Goal: Task Accomplishment & Management: Manage account settings

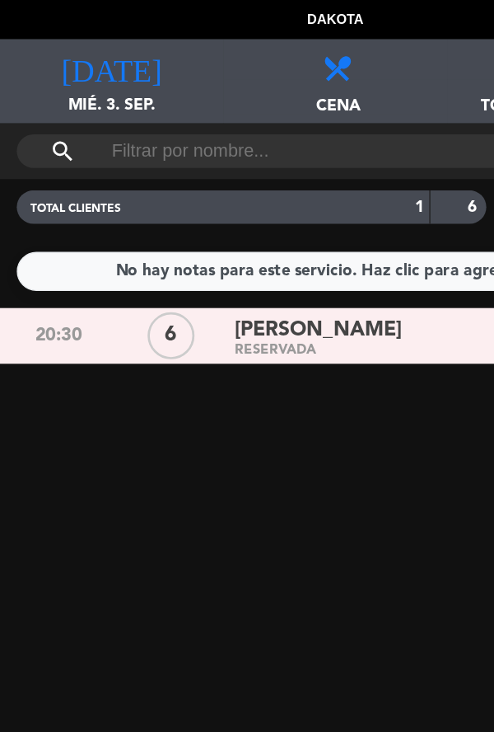
click at [82, 73] on span "mié. 3. sep." at bounding box center [82, 83] width 165 height 31
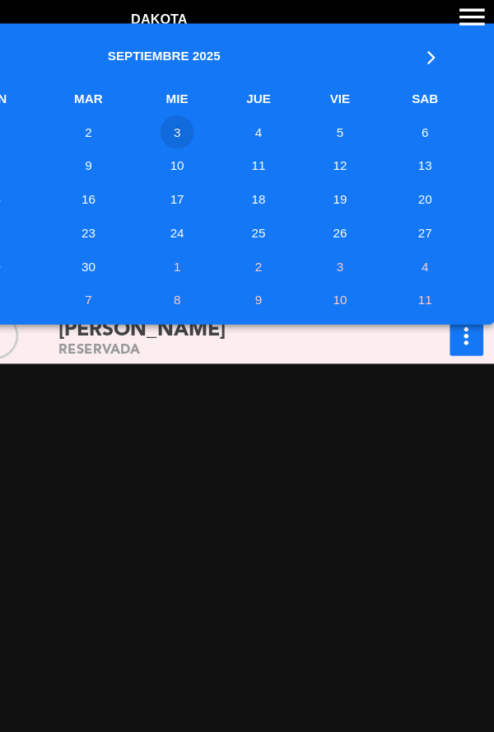
click at [262, 178] on td "24" at bounding box center [261, 171] width 58 height 25
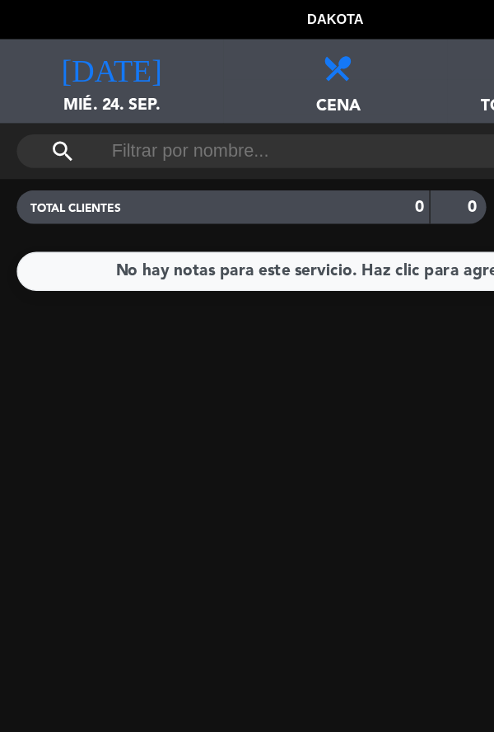
click at [95, 68] on span "mié. 24. sep." at bounding box center [82, 83] width 165 height 31
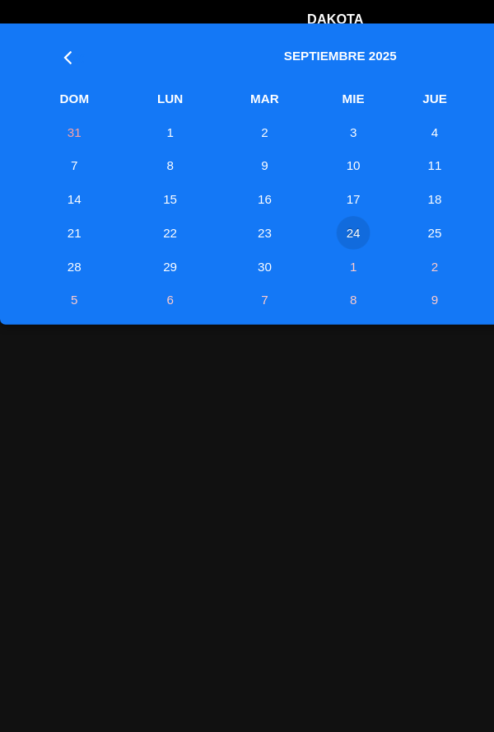
click at [32, 54] on th "«" at bounding box center [54, 38] width 75 height 43
click at [265, 196] on td "27" at bounding box center [261, 196] width 58 height 25
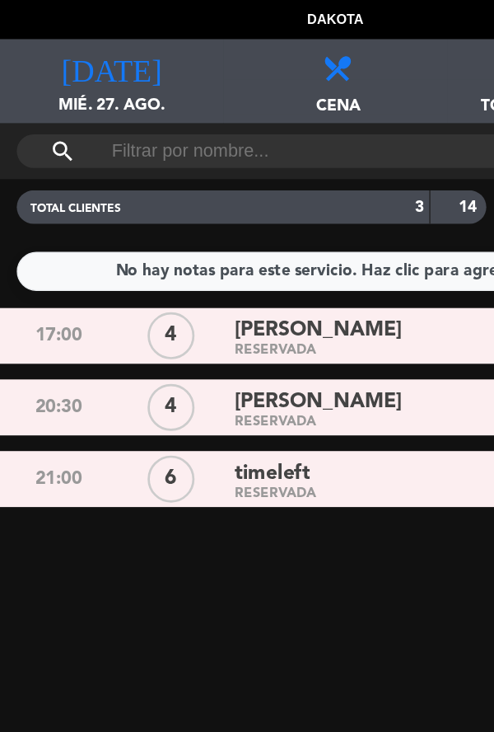
click at [83, 49] on icon "[DATE]" at bounding box center [82, 48] width 74 height 23
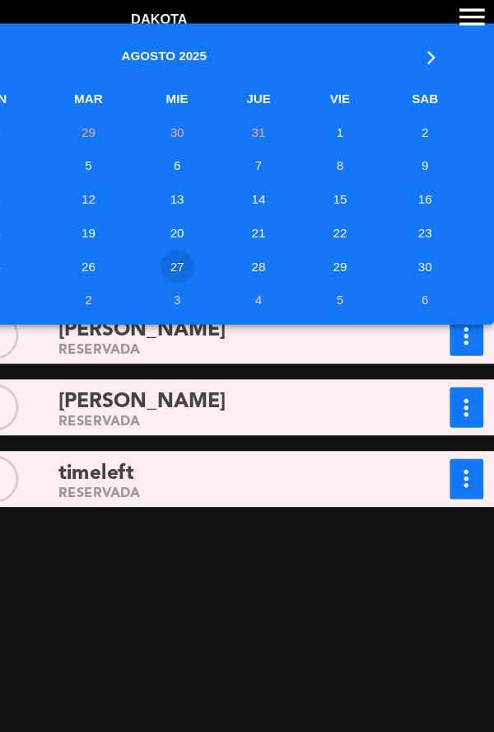
click at [443, 196] on td "30" at bounding box center [444, 196] width 68 height 25
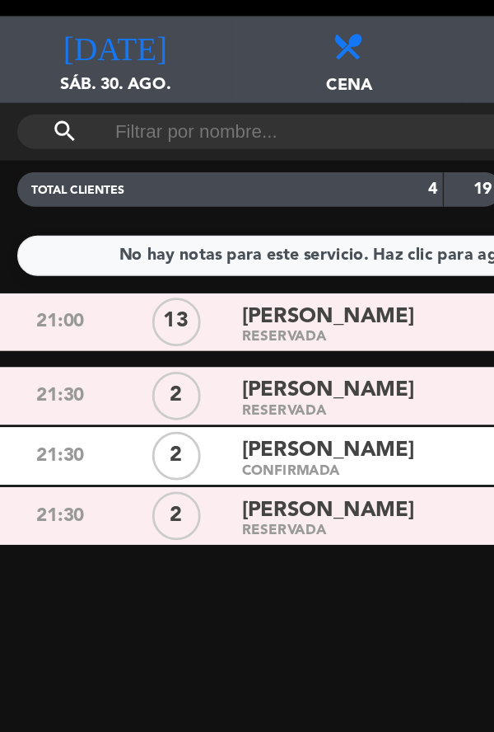
click at [80, 61] on div "[DATE] sáb. 30. ago. [DATE]" at bounding box center [82, 60] width 165 height 62
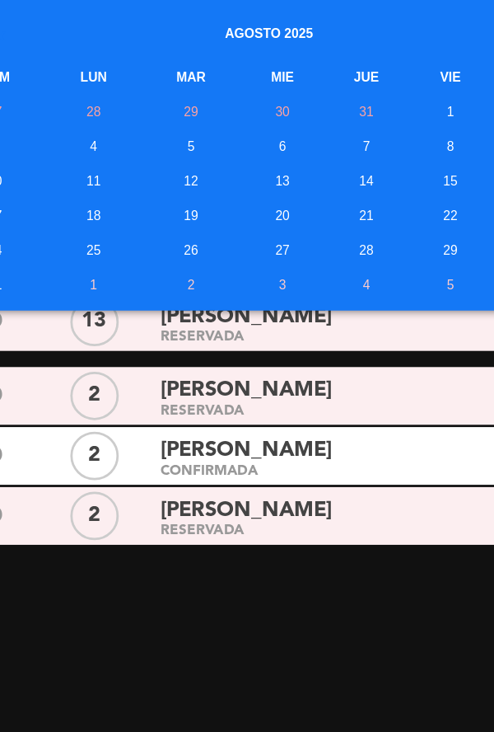
click at [263, 197] on td "27" at bounding box center [261, 196] width 58 height 25
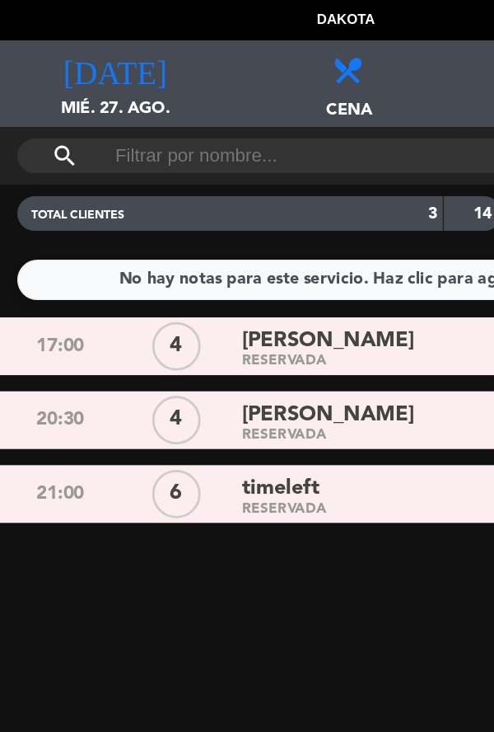
click at [79, 67] on div "[DATE] mié. 27. ago. [DATE]" at bounding box center [82, 60] width 165 height 62
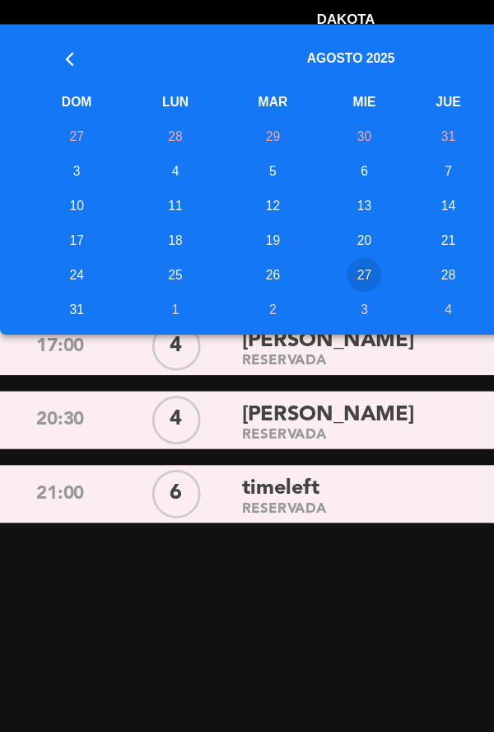
click at [322, 197] on td "28" at bounding box center [320, 196] width 63 height 25
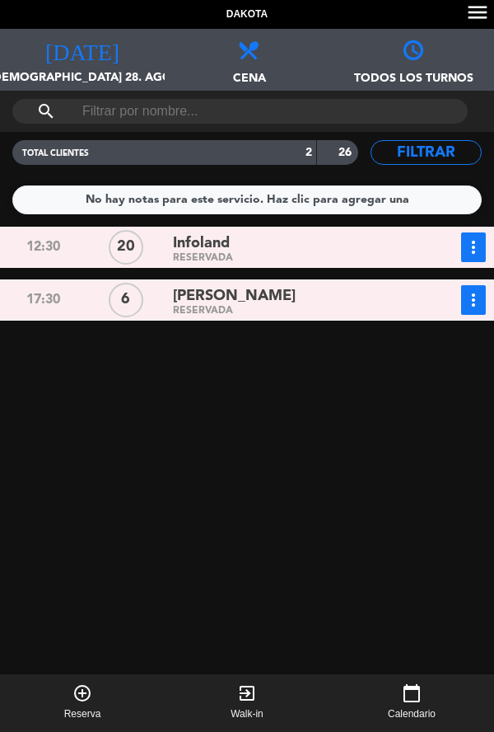
click at [482, 239] on icon "more_vert" at bounding box center [474, 247] width 20 height 20
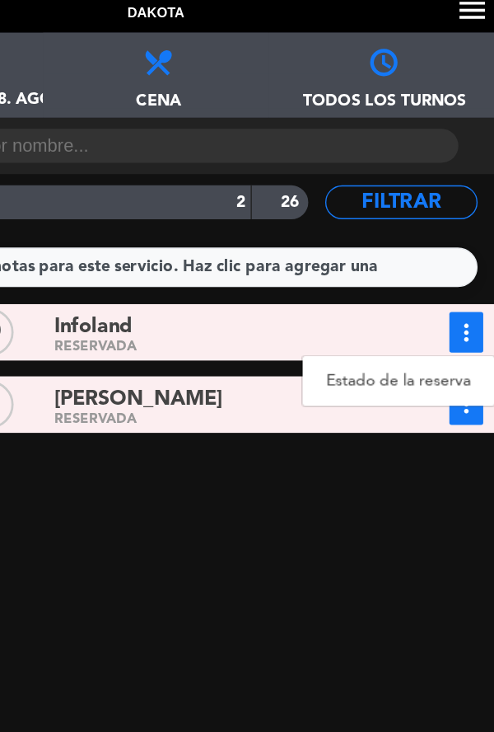
click at [296, 290] on span "[PERSON_NAME]" at bounding box center [234, 296] width 123 height 24
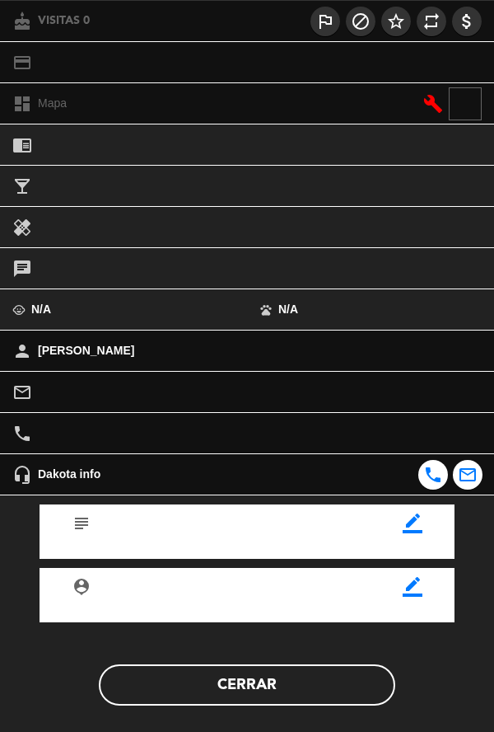
scroll to position [190, 0]
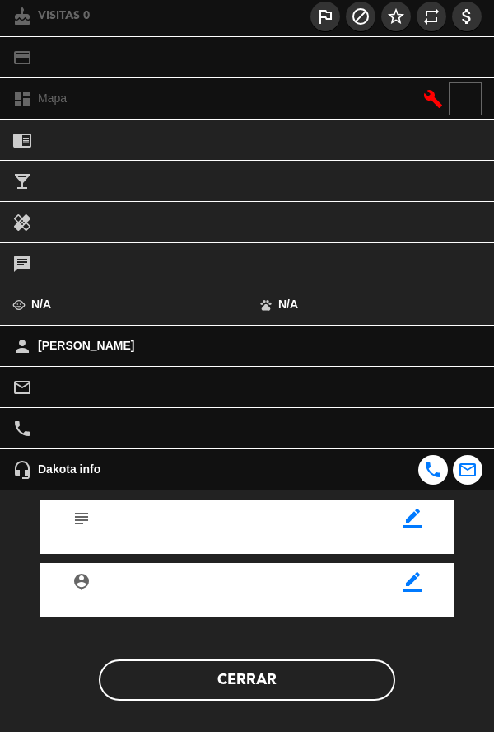
click at [259, 687] on button "Cerrar" at bounding box center [247, 679] width 297 height 41
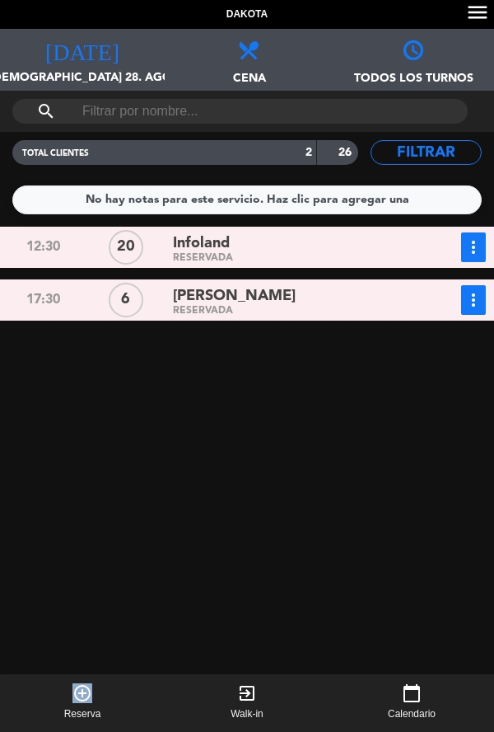
click at [477, 262] on button "more_vert" at bounding box center [473, 247] width 25 height 30
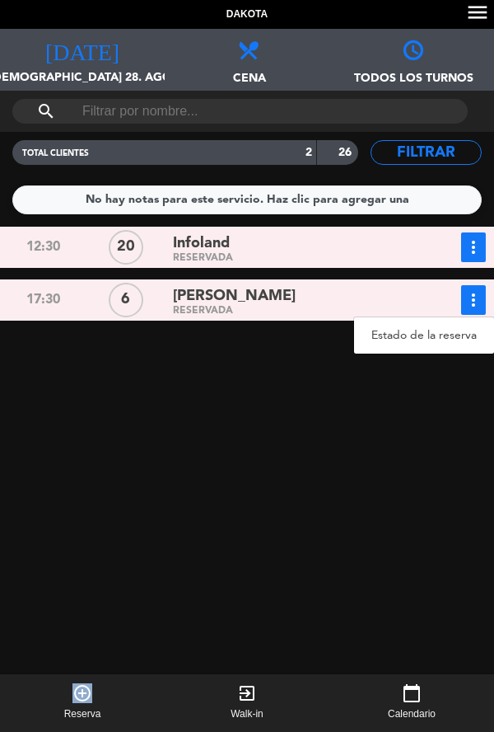
click at [472, 323] on link "Estado de la reserva" at bounding box center [424, 335] width 140 height 25
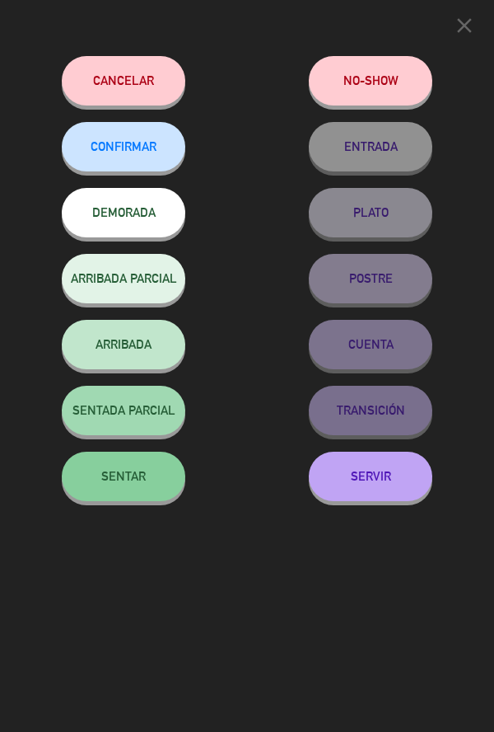
click at [170, 70] on button "Cancelar" at bounding box center [124, 80] width 124 height 49
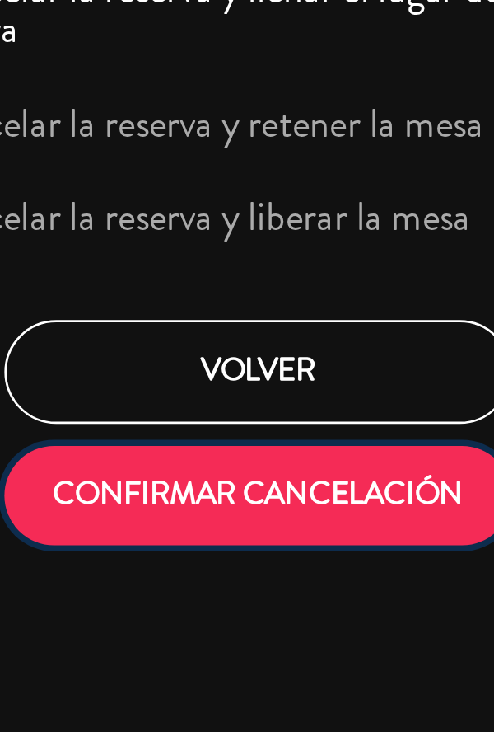
click at [276, 498] on button "CONFIRMAR CANCELACIÓN" at bounding box center [247, 491] width 190 height 37
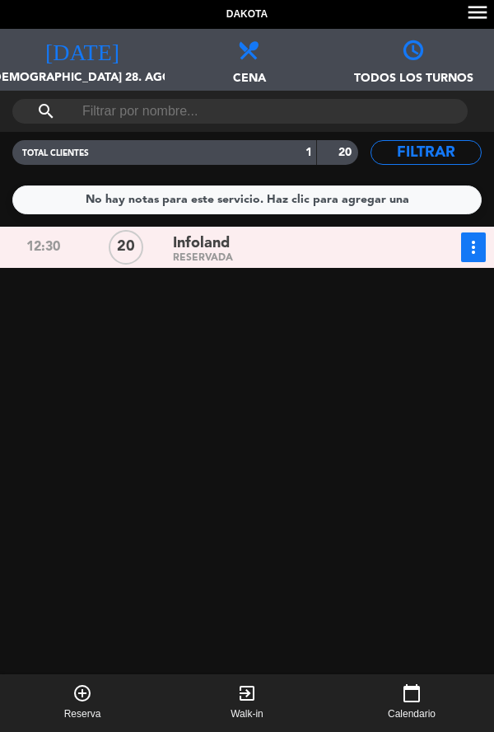
scroll to position [0, 0]
click at [91, 63] on div "[DATE] jue. 28. ago. [DATE]" at bounding box center [82, 60] width 165 height 62
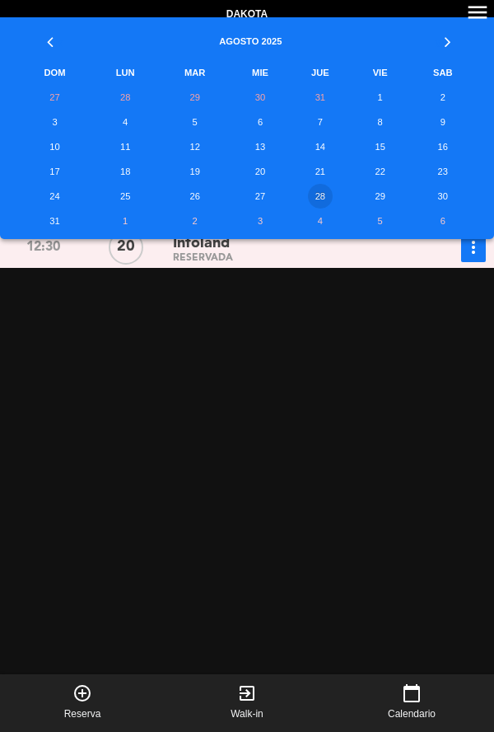
click at [254, 197] on td "27" at bounding box center [261, 196] width 58 height 25
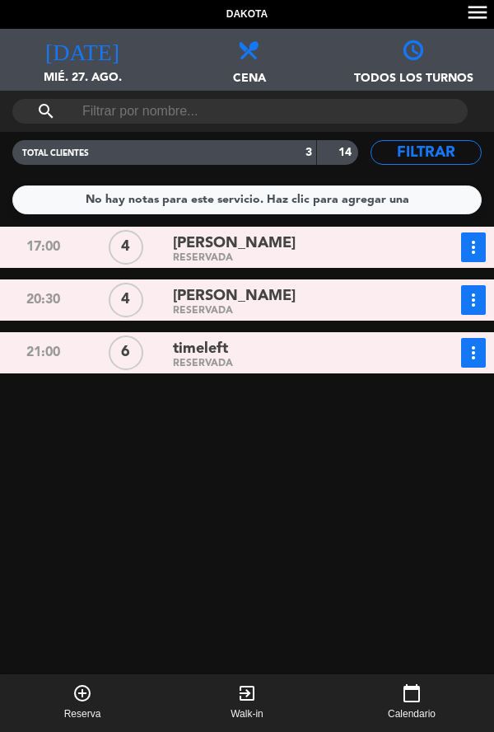
click at [488, 714] on button "calendar_today Calendario" at bounding box center [412, 703] width 165 height 58
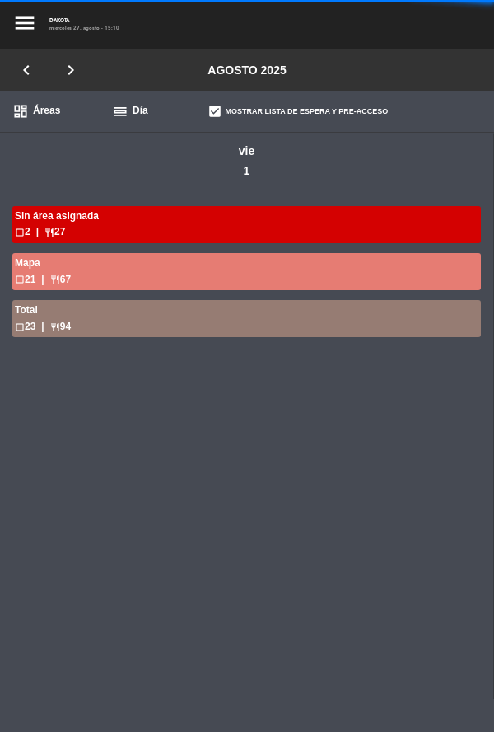
scroll to position [0, 12856]
